Goal: Browse casually: Explore the website without a specific task or goal

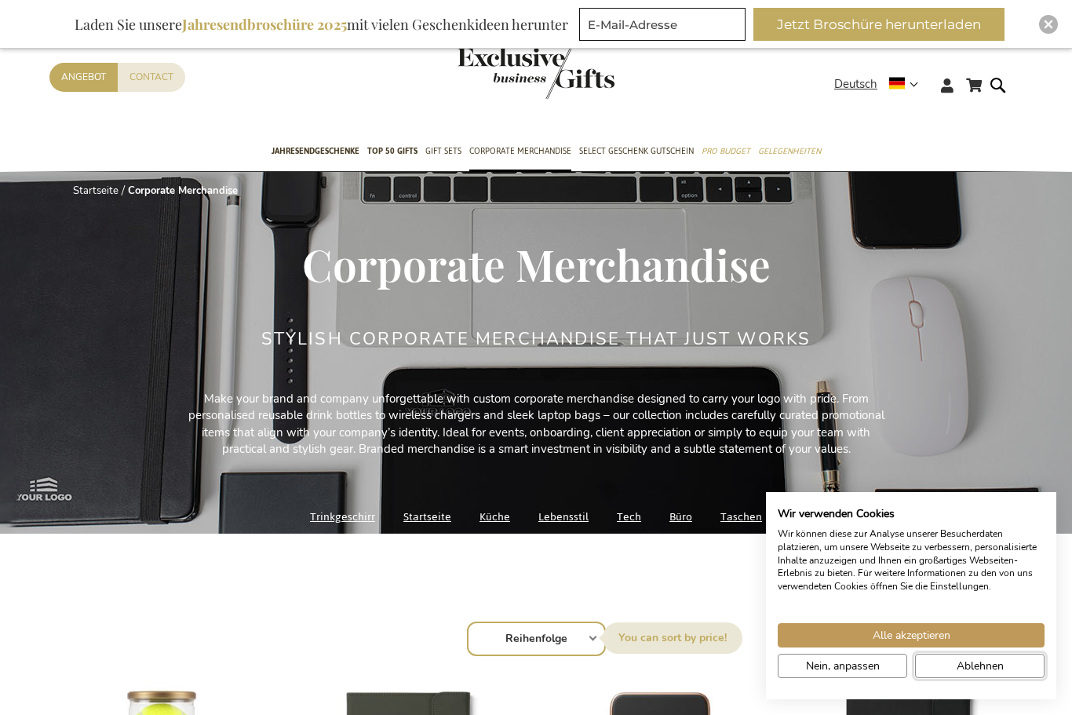
click at [964, 664] on span "Ablehnen" at bounding box center [979, 666] width 47 height 16
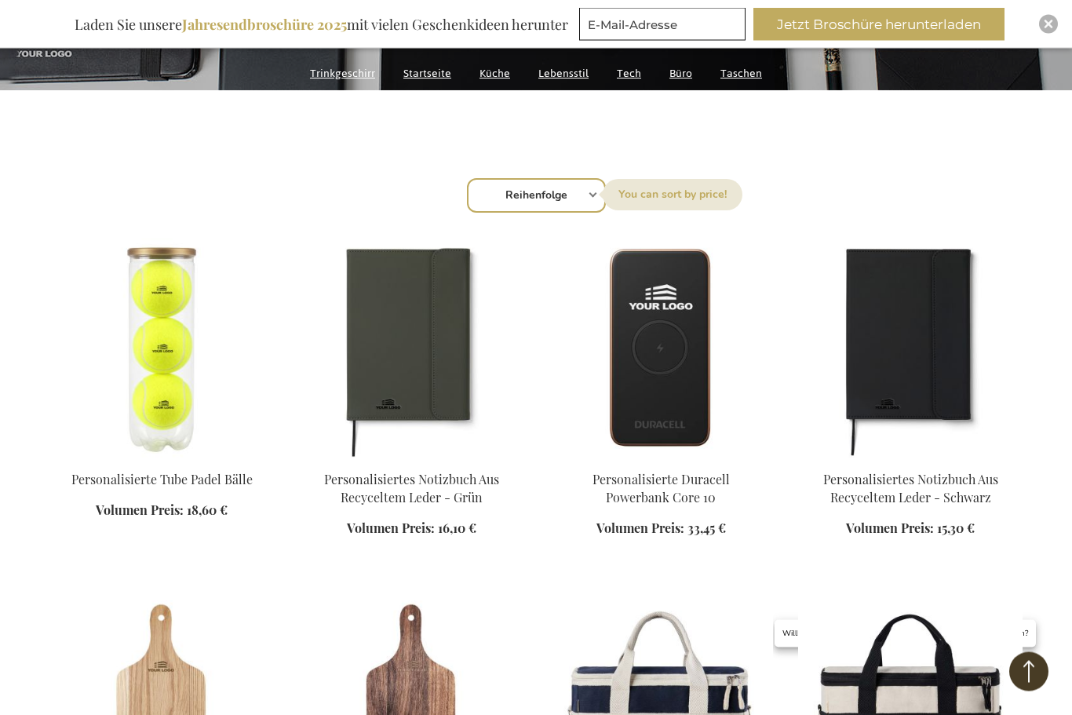
scroll to position [443, 0]
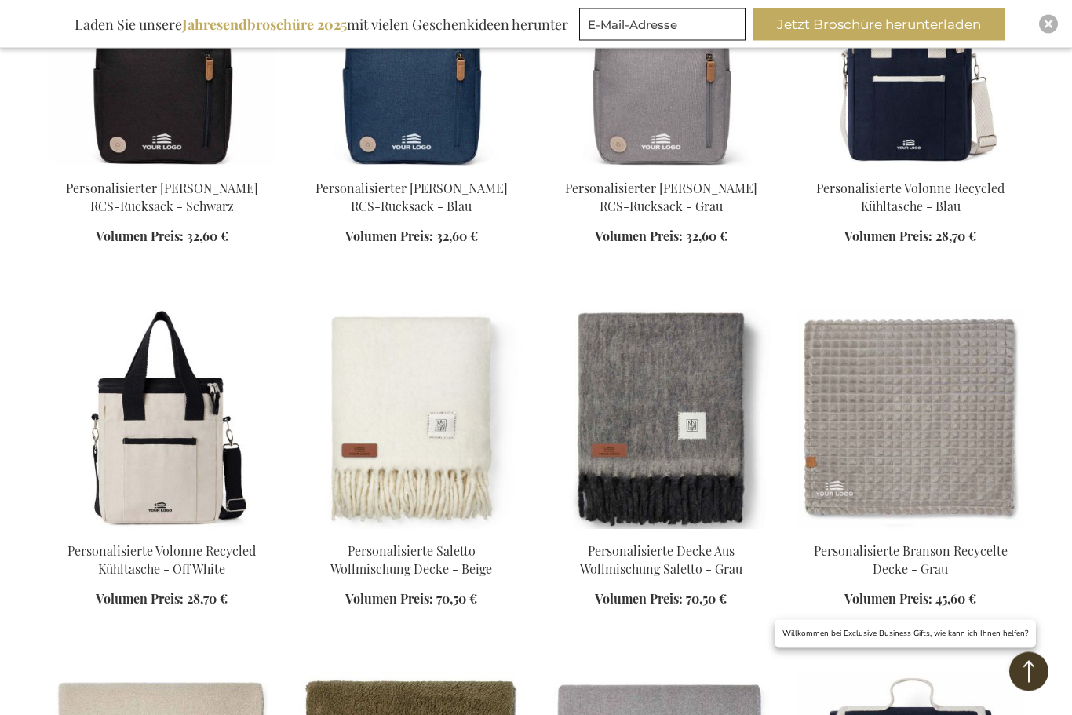
scroll to position [2020, 0]
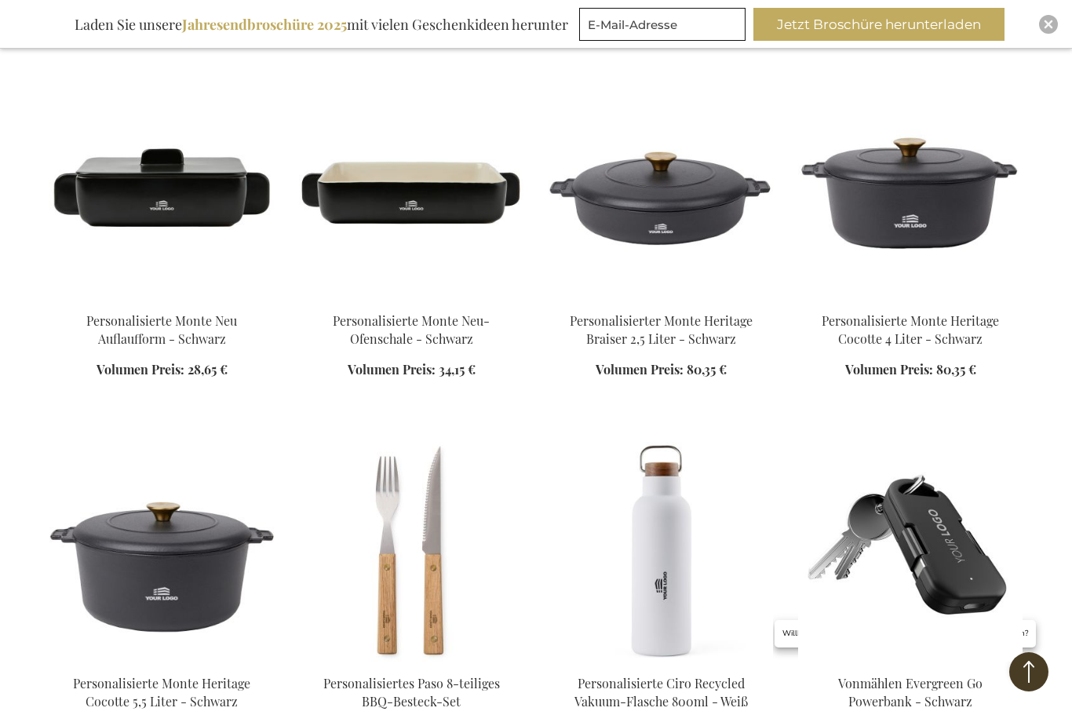
scroll to position [3237, 0]
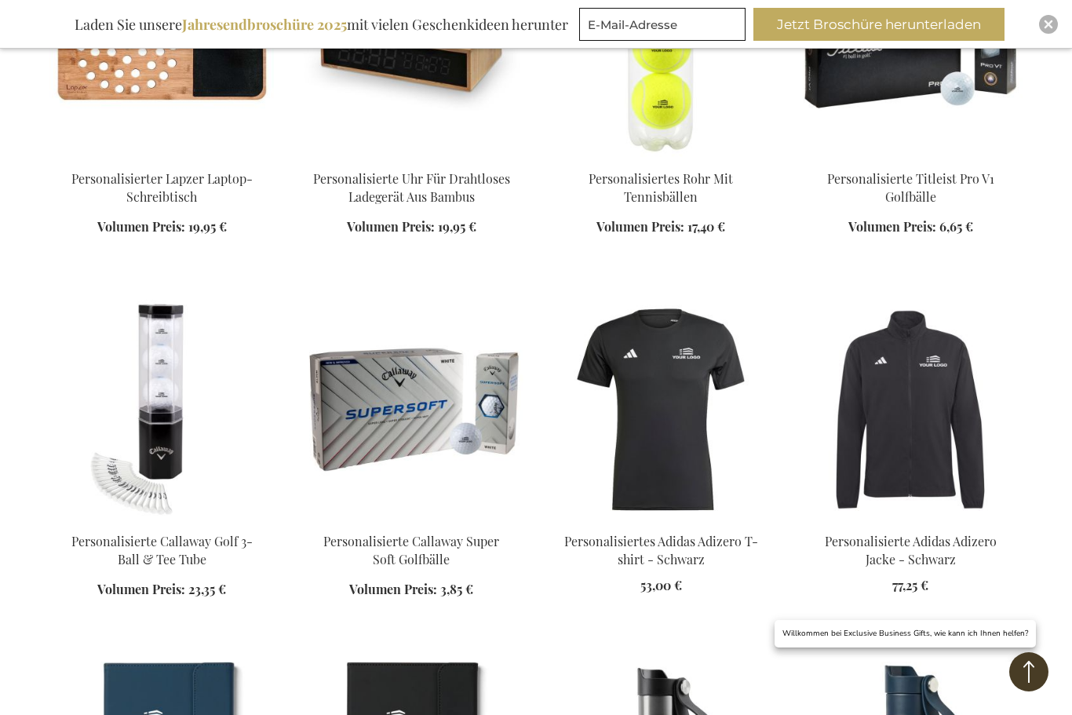
scroll to position [4386, 0]
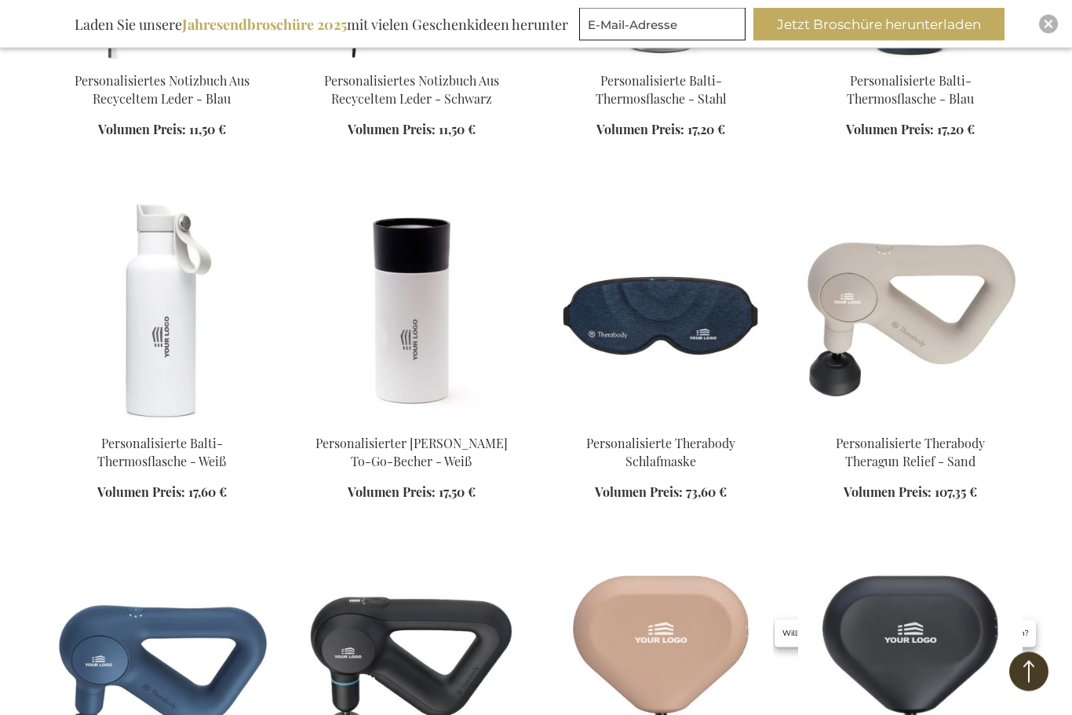
scroll to position [5210, 0]
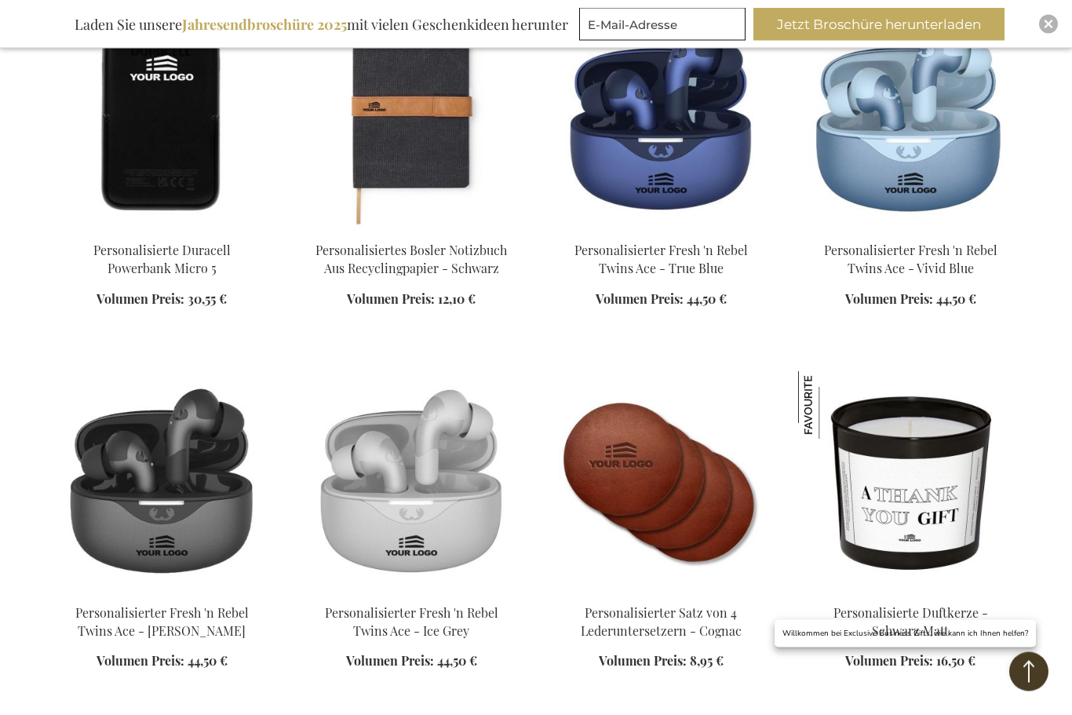
scroll to position [7978, 0]
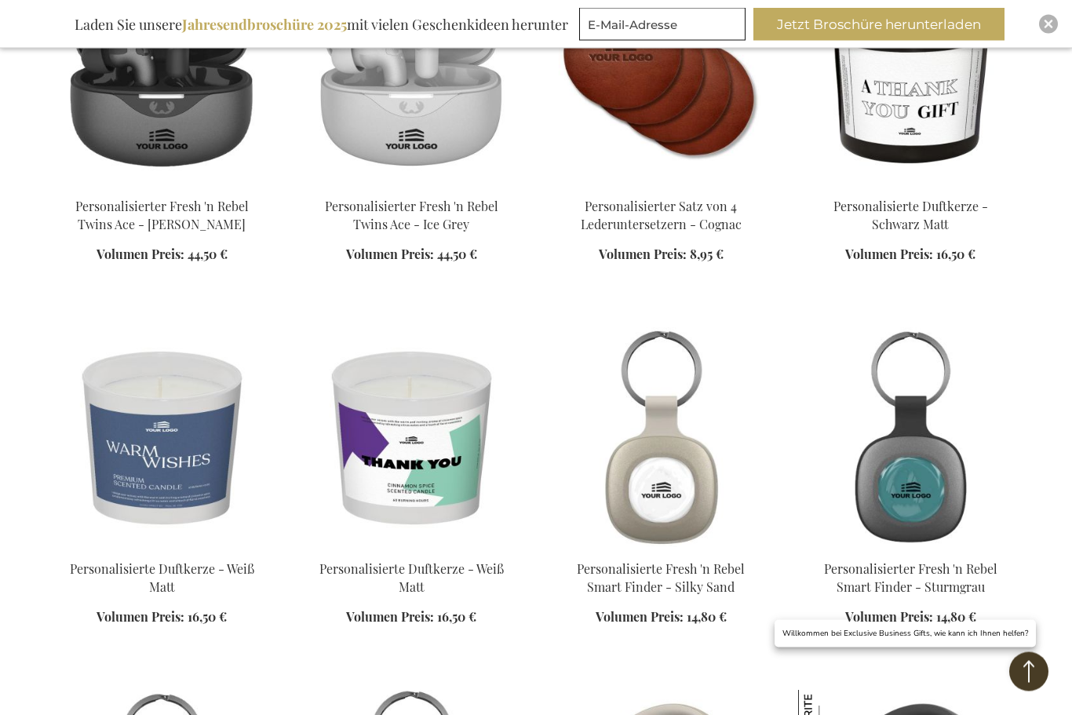
scroll to position [8381, 0]
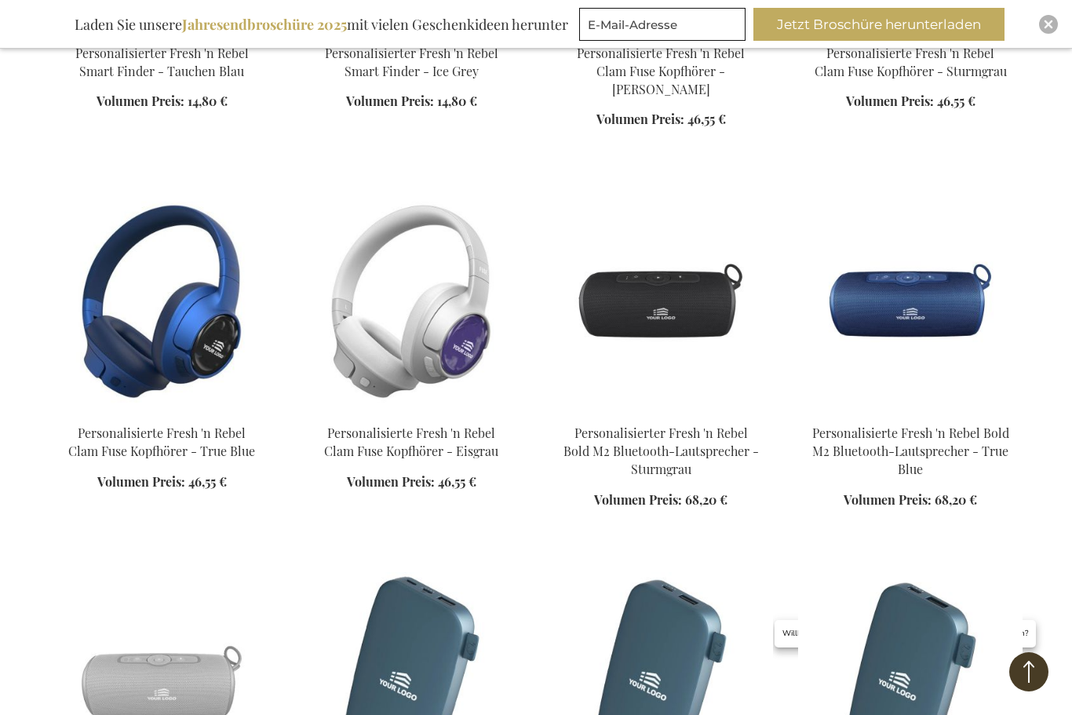
scroll to position [9258, 0]
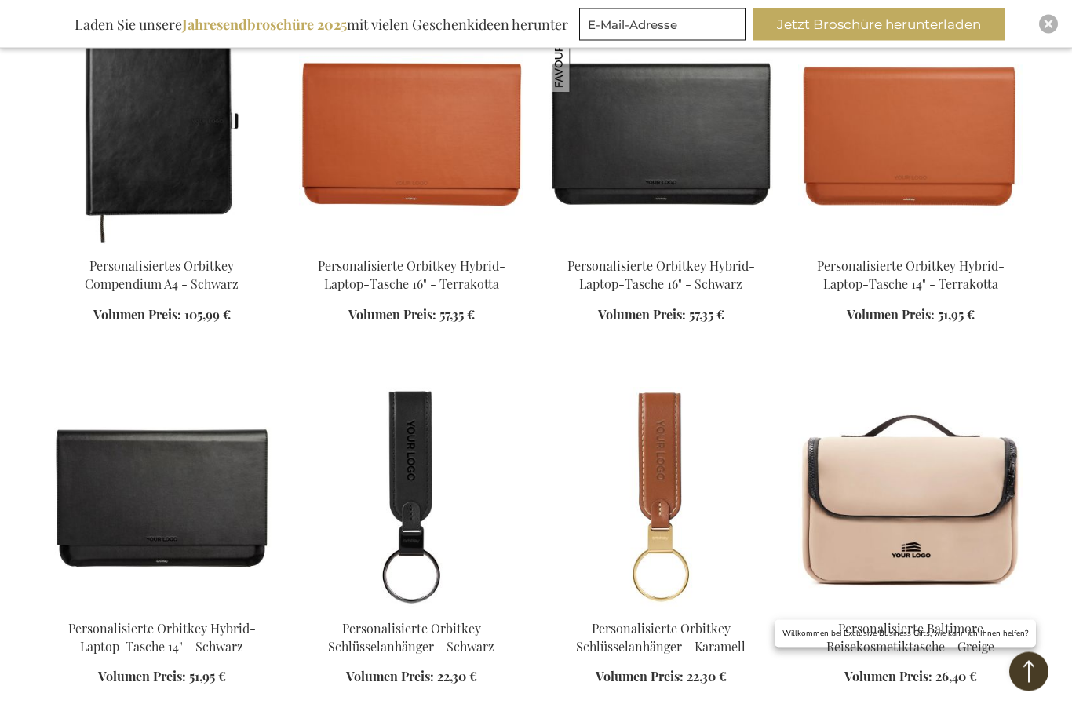
scroll to position [12398, 0]
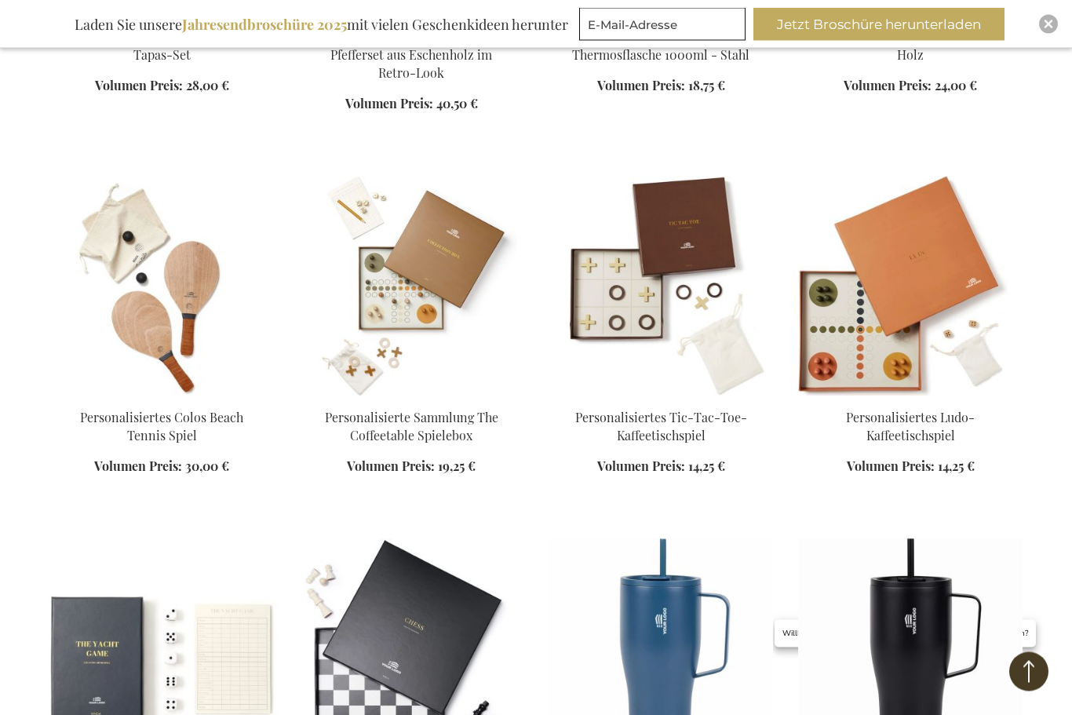
scroll to position [16376, 0]
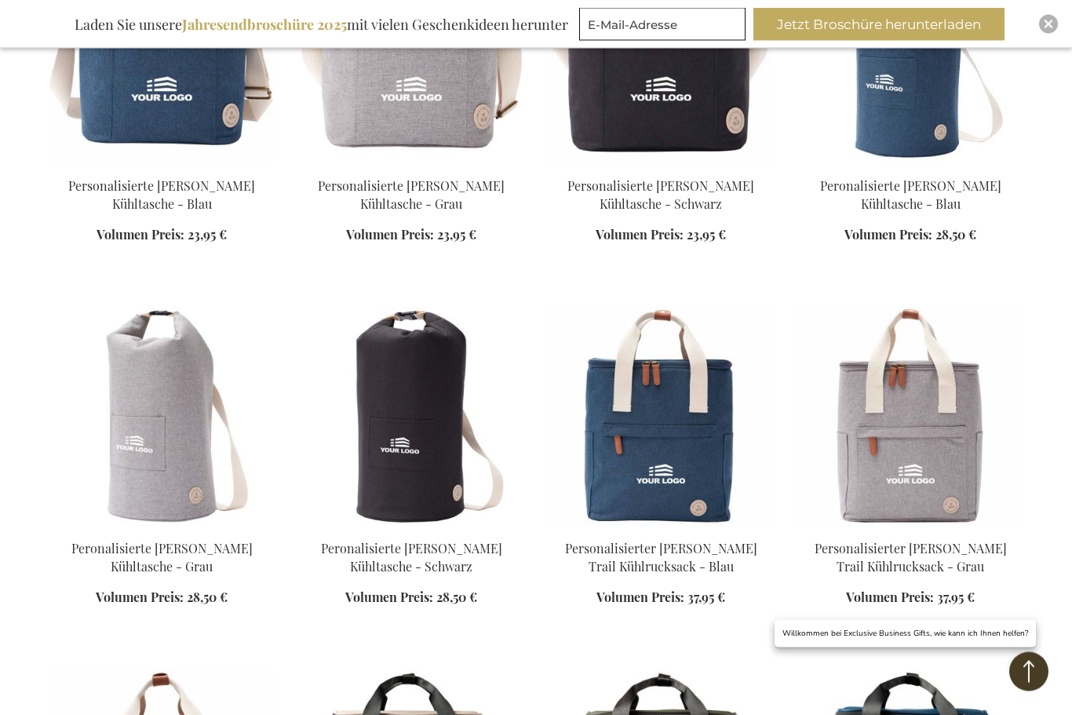
scroll to position [18749, 0]
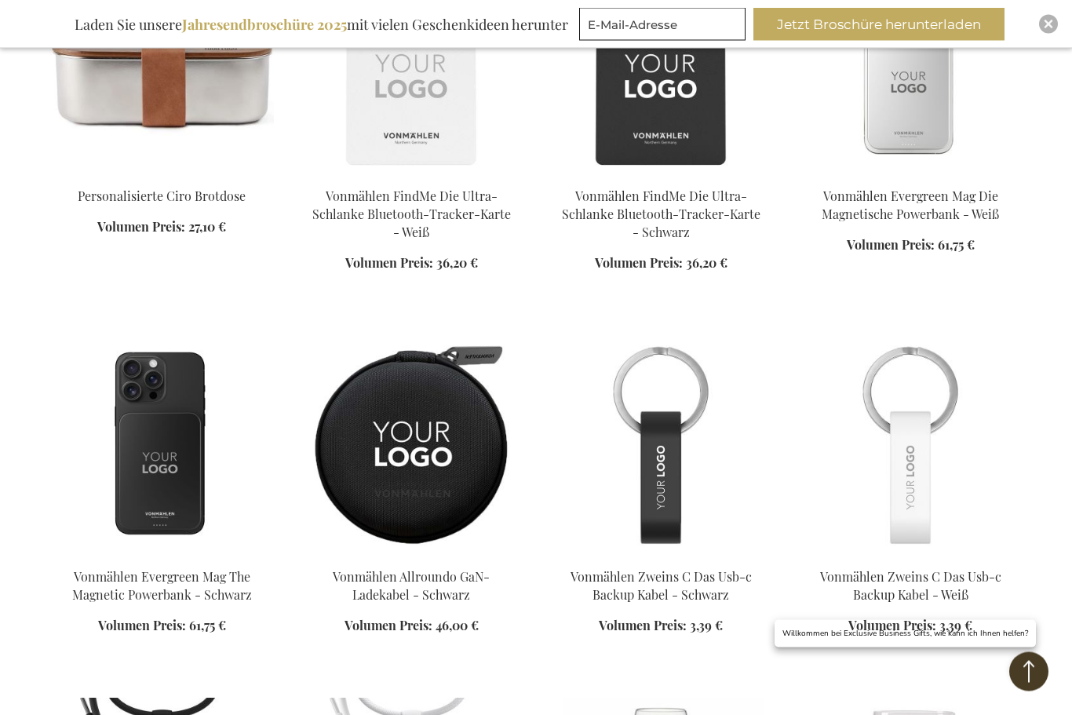
scroll to position [23121, 0]
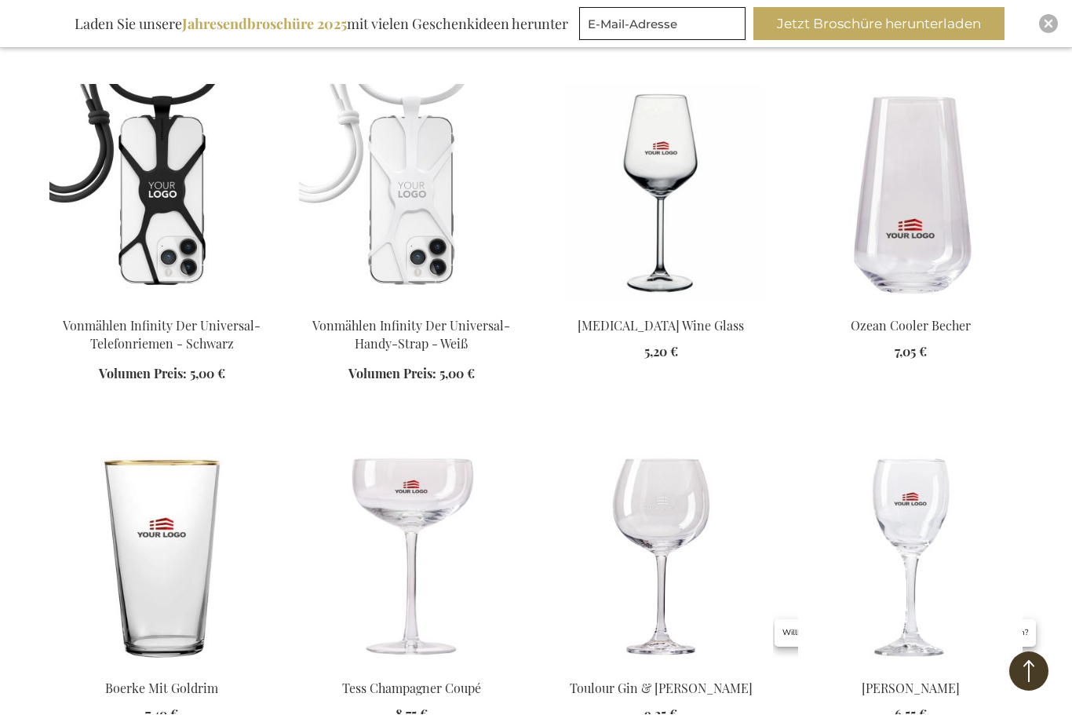
scroll to position [23735, 0]
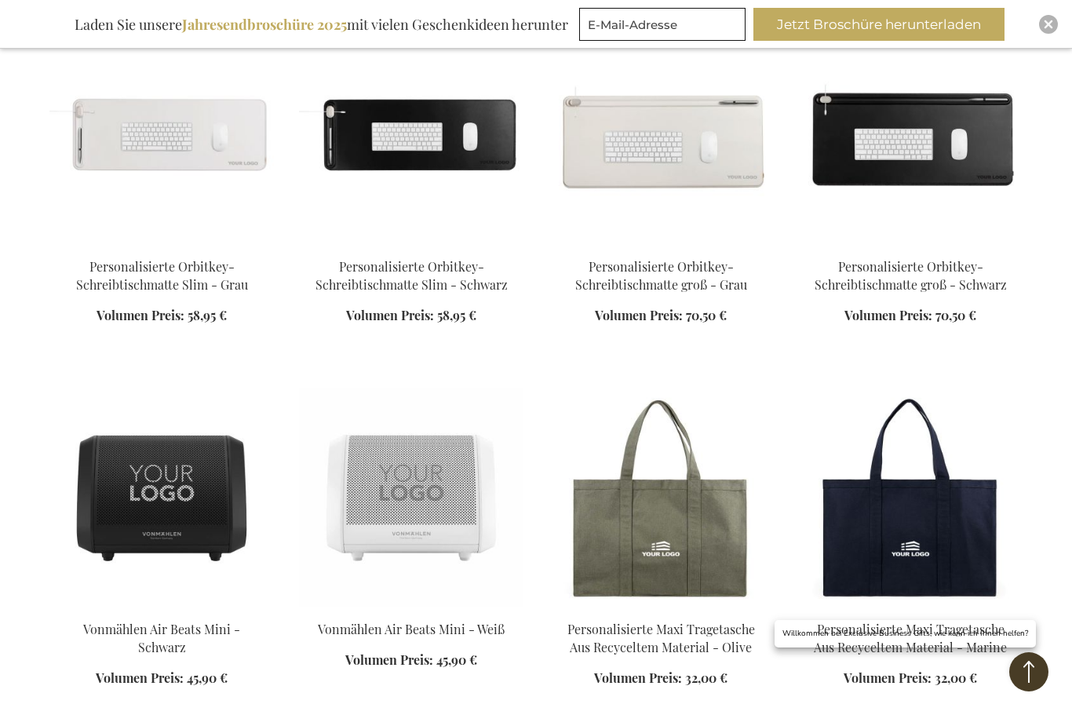
scroll to position [25220, 0]
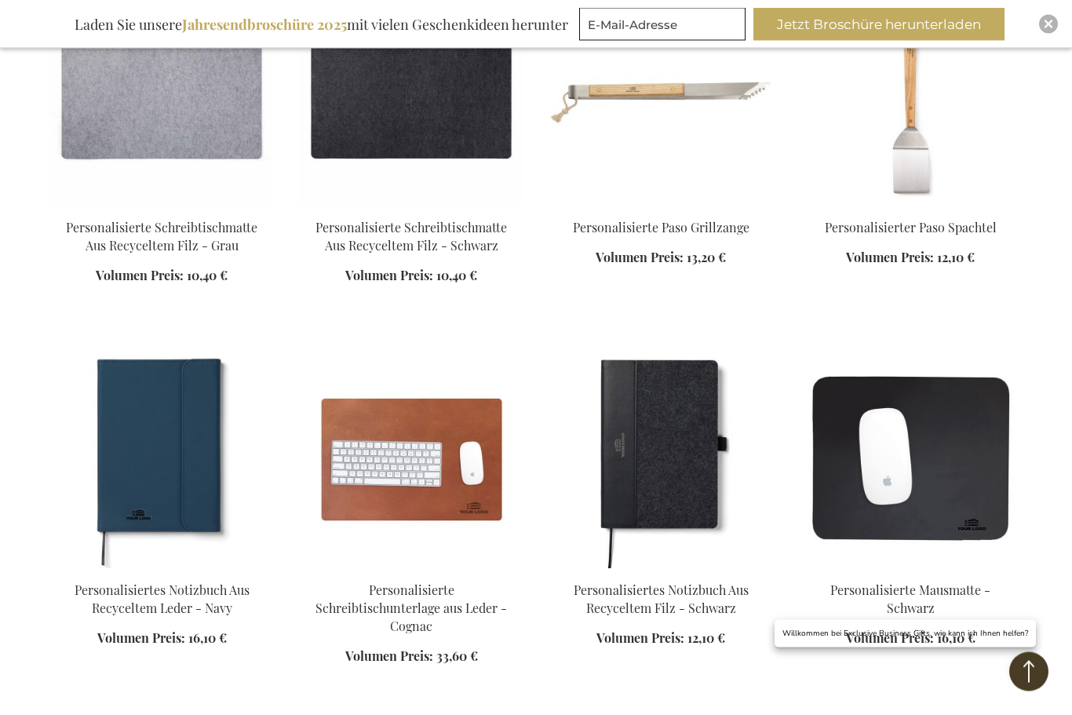
scroll to position [21986, 0]
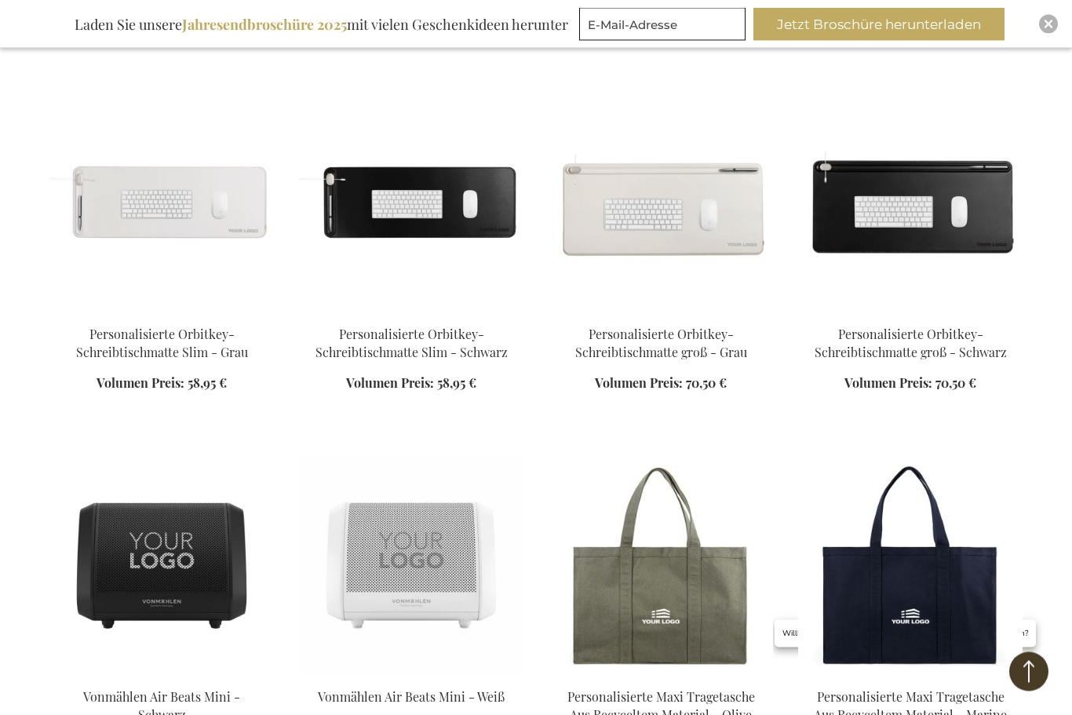
scroll to position [3740, 0]
